Goal: Communication & Community: Ask a question

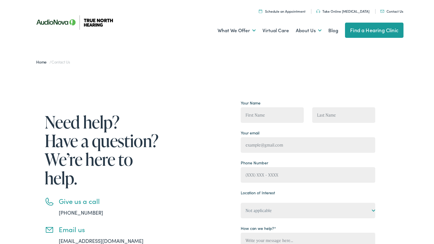
scroll to position [82, 0]
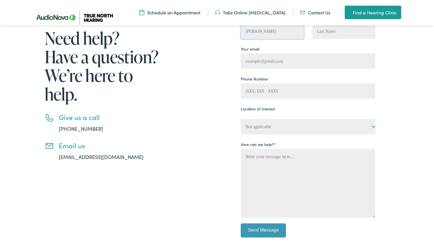
type input "[PERSON_NAME]"
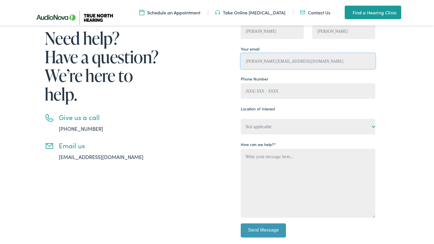
type input "[PERSON_NAME][EMAIL_ADDRESS][DOMAIN_NAME]"
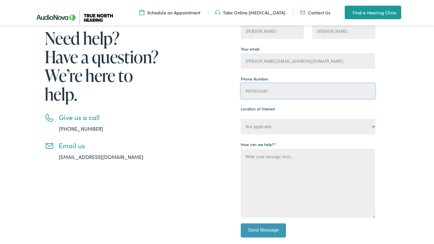
type input "9093102440"
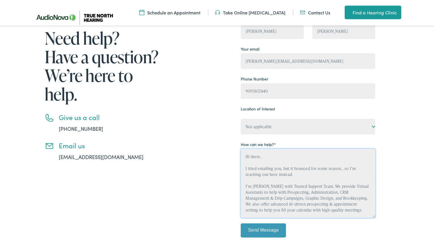
scroll to position [7, 0]
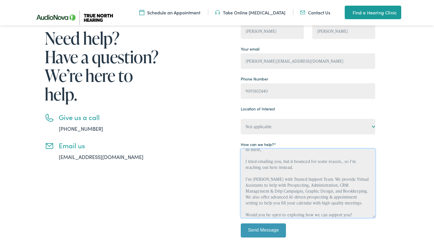
type textarea "Hi there, I tried emailing you, but it bounced for some reason... so I’m reachi…"
click at [263, 230] on input "Send Message" at bounding box center [263, 230] width 45 height 14
